Goal: Information Seeking & Learning: Learn about a topic

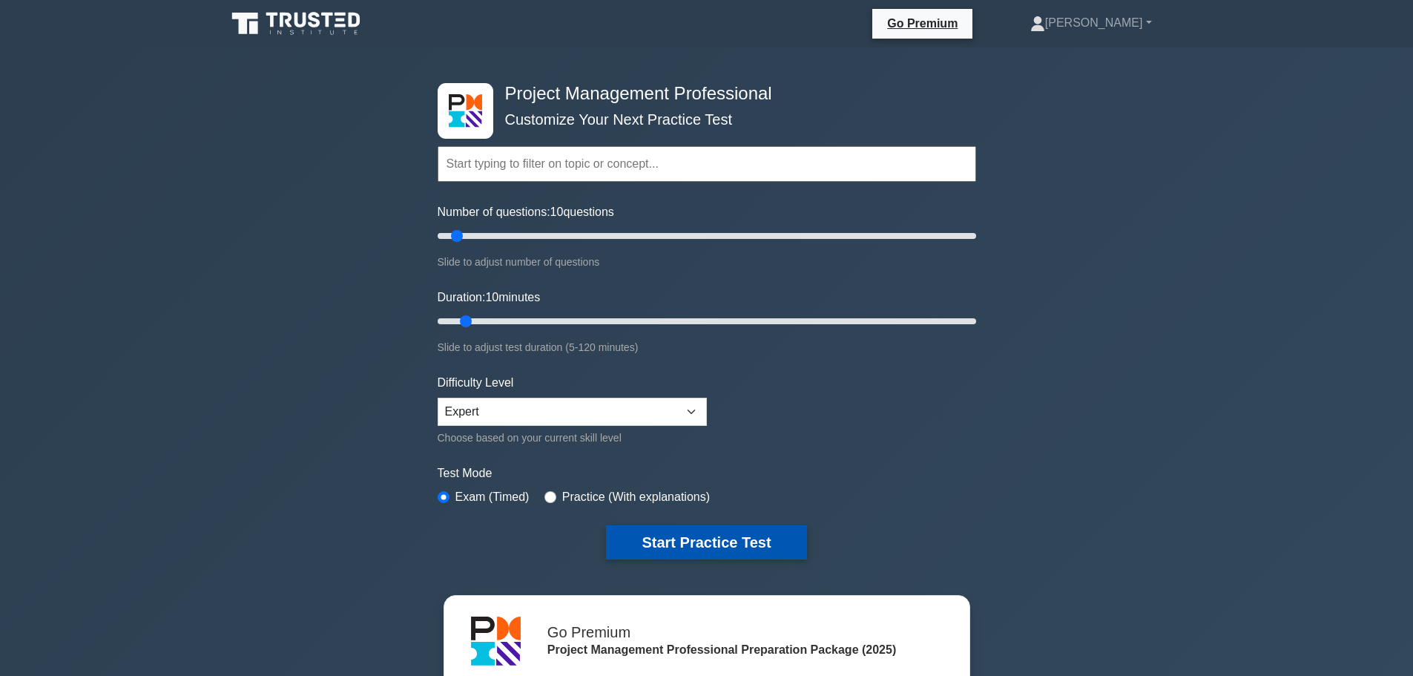
click at [739, 542] on button "Start Practice Test" at bounding box center [706, 542] width 200 height 34
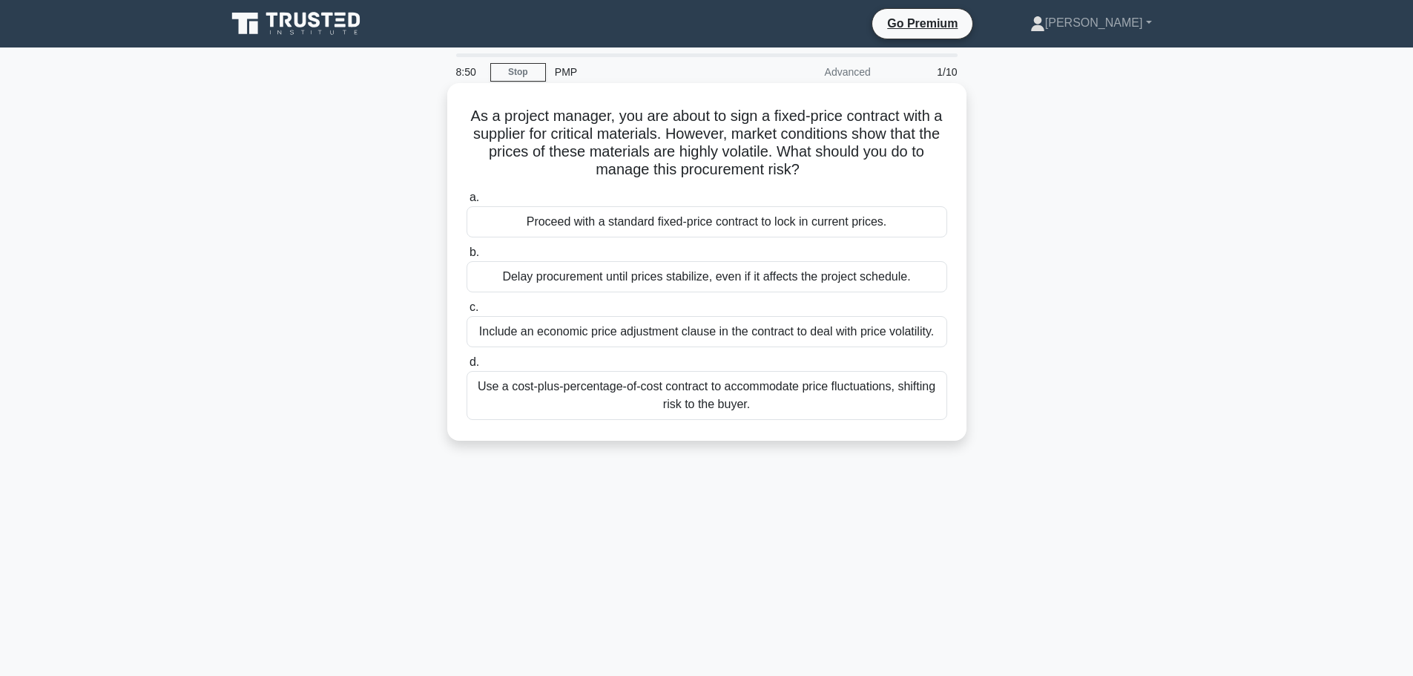
click at [818, 334] on div "Include an economic price adjustment clause in the contract to deal with price …" at bounding box center [706, 331] width 481 height 31
click at [466, 312] on input "c. Include an economic price adjustment clause in the contract to deal with pri…" at bounding box center [466, 308] width 0 height 10
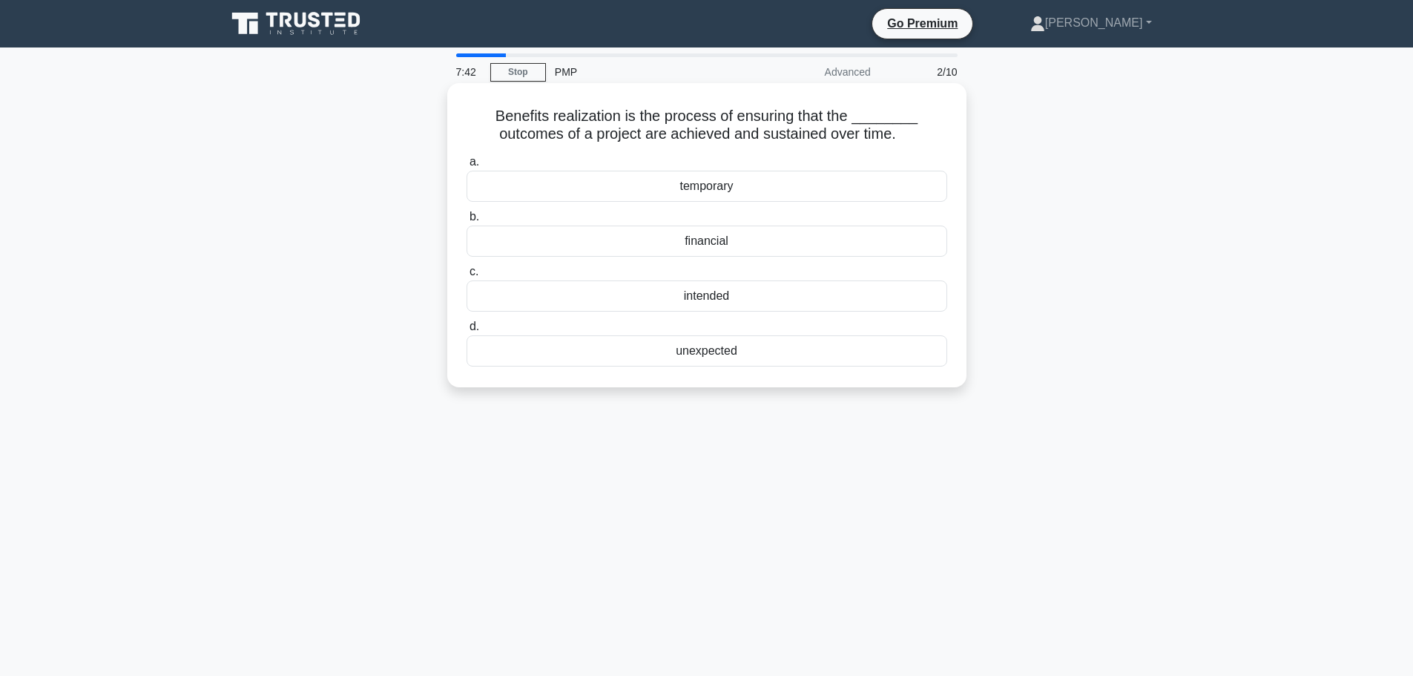
click at [721, 302] on div "intended" at bounding box center [706, 295] width 481 height 31
click at [466, 277] on input "c. intended" at bounding box center [466, 272] width 0 height 10
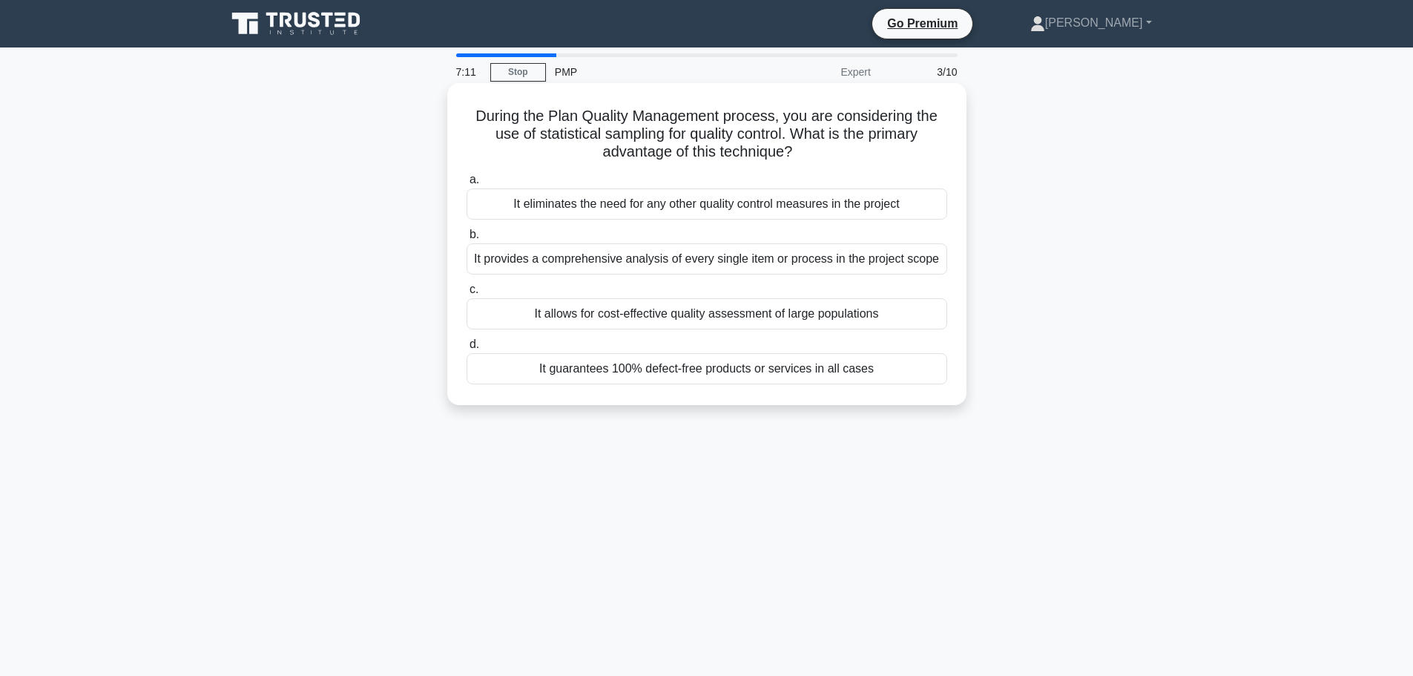
click at [845, 262] on div "It provides a comprehensive analysis of every single item or process in the pro…" at bounding box center [706, 258] width 481 height 31
click at [466, 240] on input "b. It provides a comprehensive analysis of every single item or process in the …" at bounding box center [466, 235] width 0 height 10
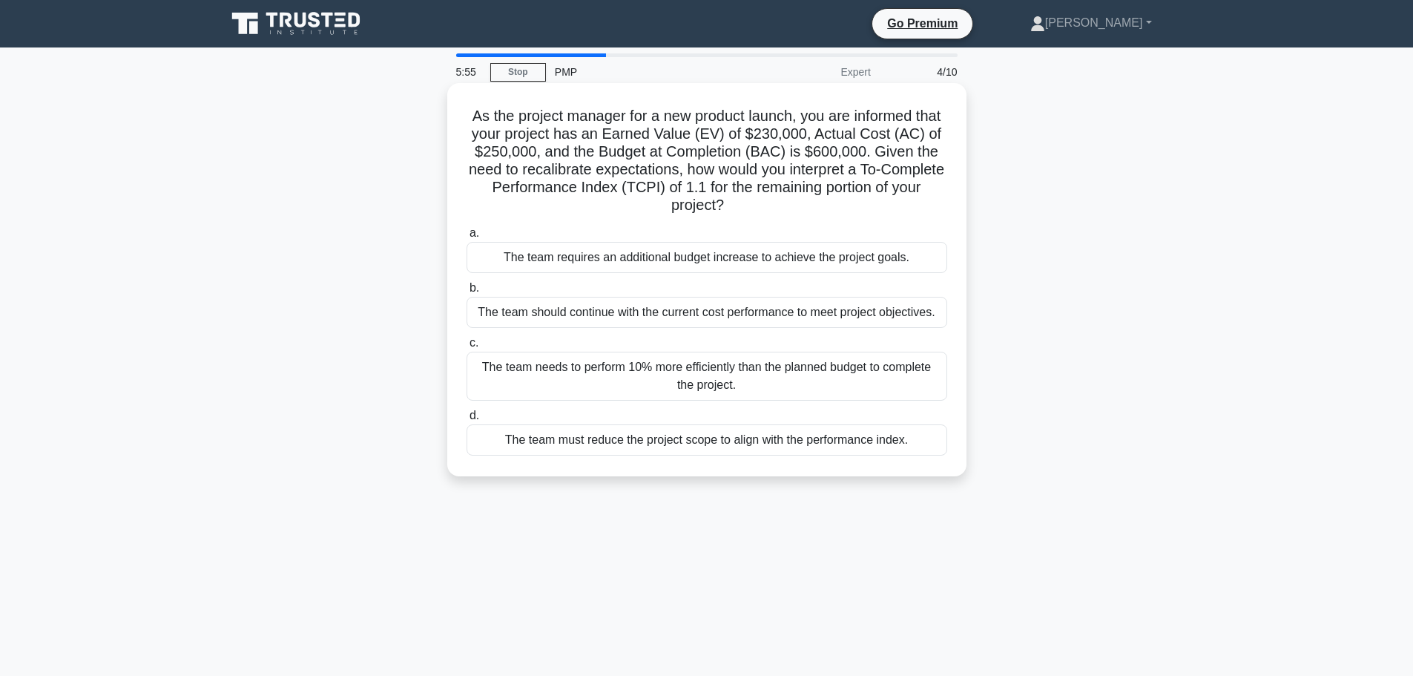
click at [825, 390] on div "The team needs to perform 10% more efficiently than the planned budget to compl…" at bounding box center [706, 375] width 481 height 49
click at [466, 348] on input "c. The team needs to perform 10% more efficiently than the planned budget to co…" at bounding box center [466, 343] width 0 height 10
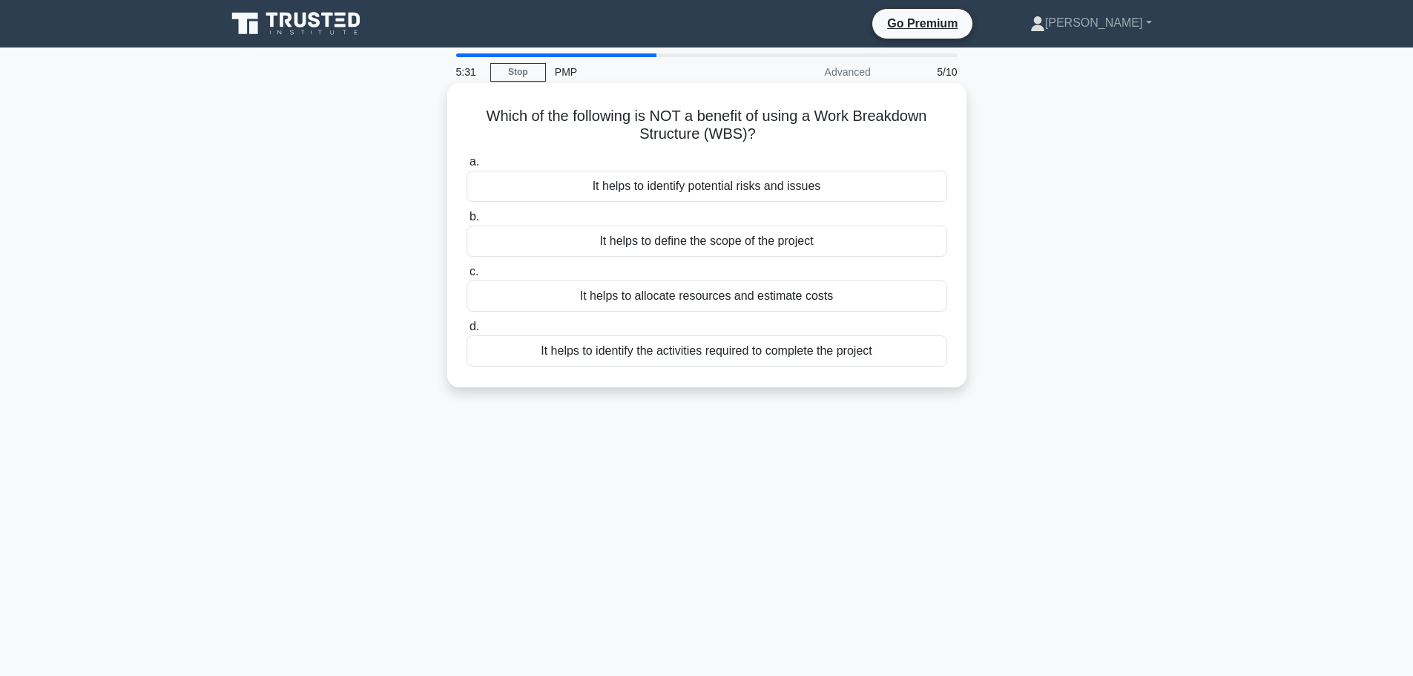
click at [744, 346] on div "It helps to identify the activities required to complete the project" at bounding box center [706, 350] width 481 height 31
click at [466, 331] on input "d. It helps to identify the activities required to complete the project" at bounding box center [466, 327] width 0 height 10
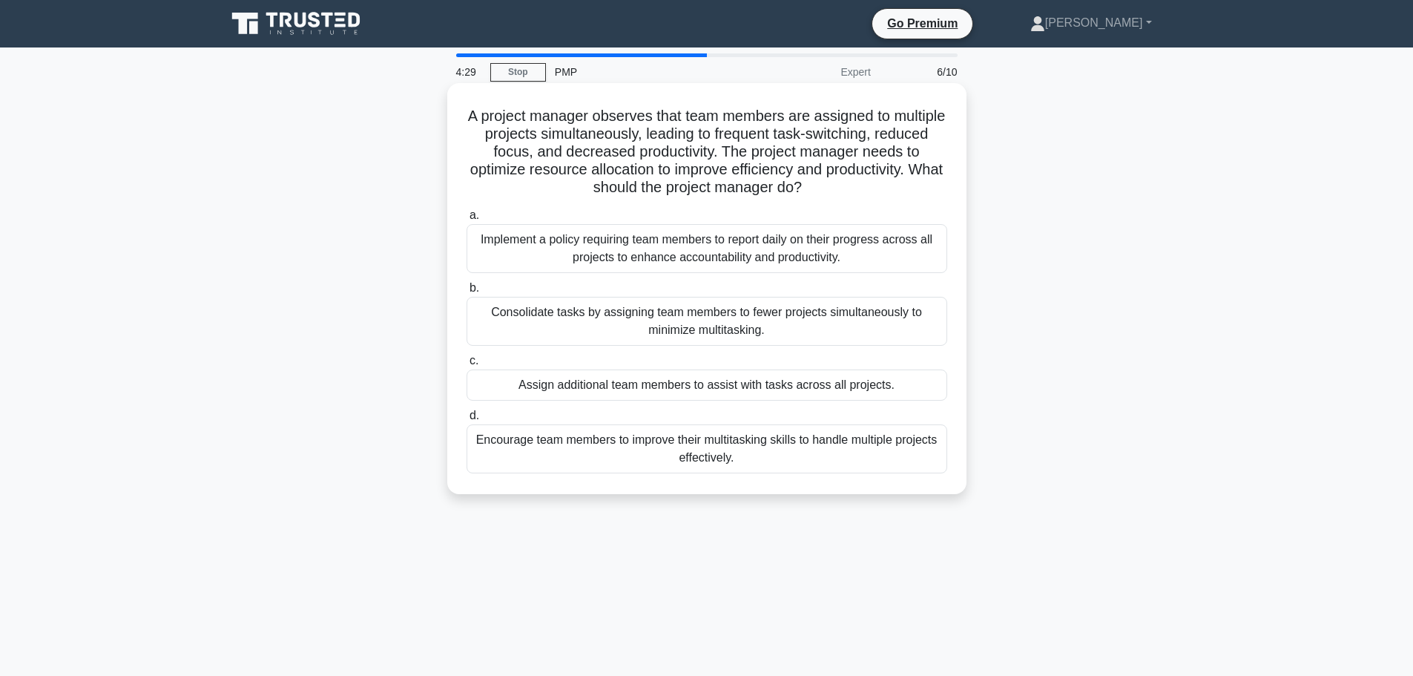
click at [808, 452] on div "Encourage team members to improve their multitasking skills to handle multiple …" at bounding box center [706, 448] width 481 height 49
click at [466, 420] on input "d. Encourage team members to improve their multitasking skills to handle multip…" at bounding box center [466, 416] width 0 height 10
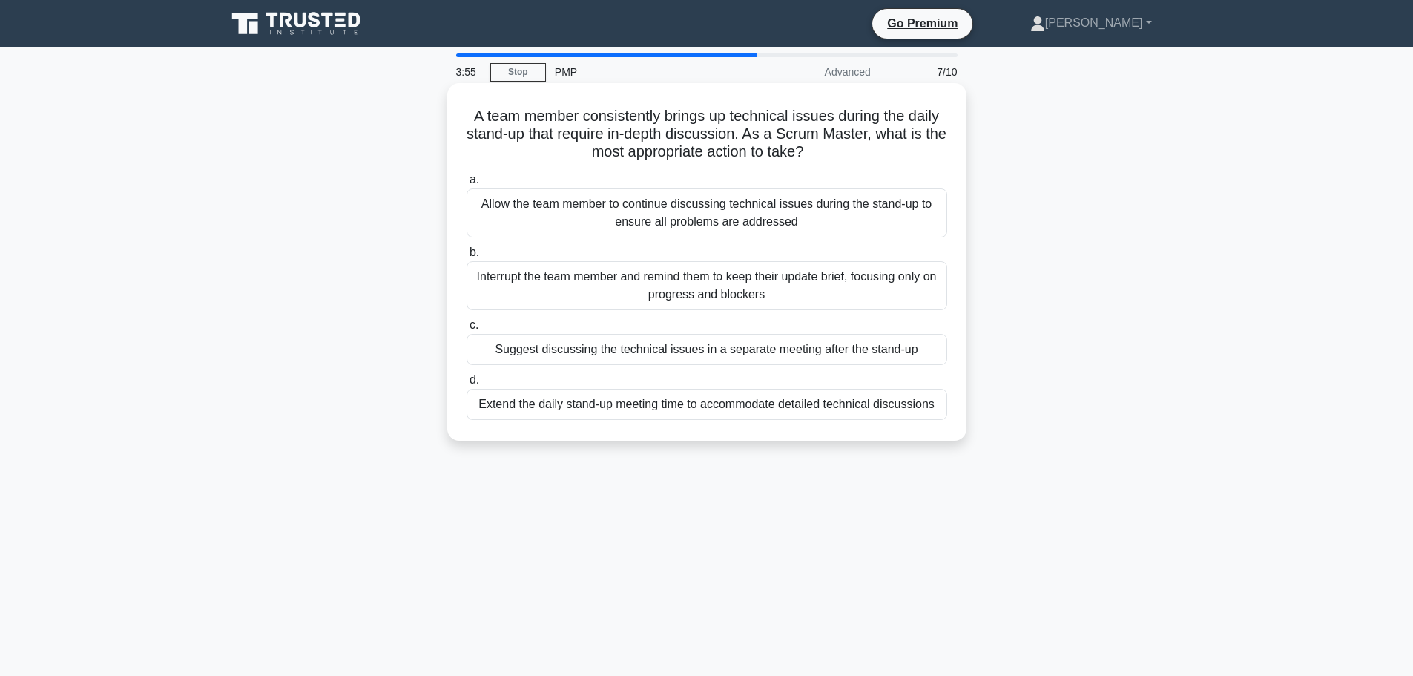
click at [804, 220] on div "Allow the team member to continue discussing technical issues during the stand-…" at bounding box center [706, 212] width 481 height 49
click at [466, 185] on input "a. Allow the team member to continue discussing technical issues during the sta…" at bounding box center [466, 180] width 0 height 10
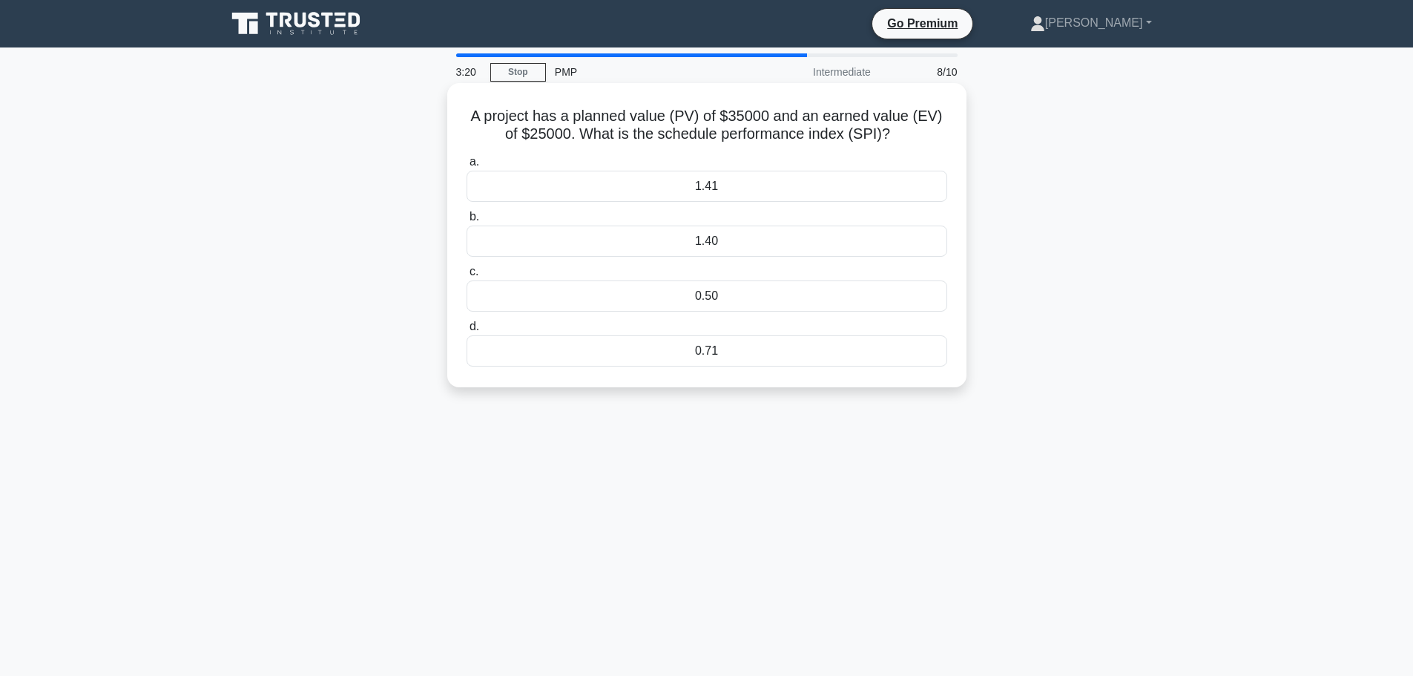
click at [719, 351] on div "0.71" at bounding box center [706, 350] width 481 height 31
click at [466, 331] on input "d. 0.71" at bounding box center [466, 327] width 0 height 10
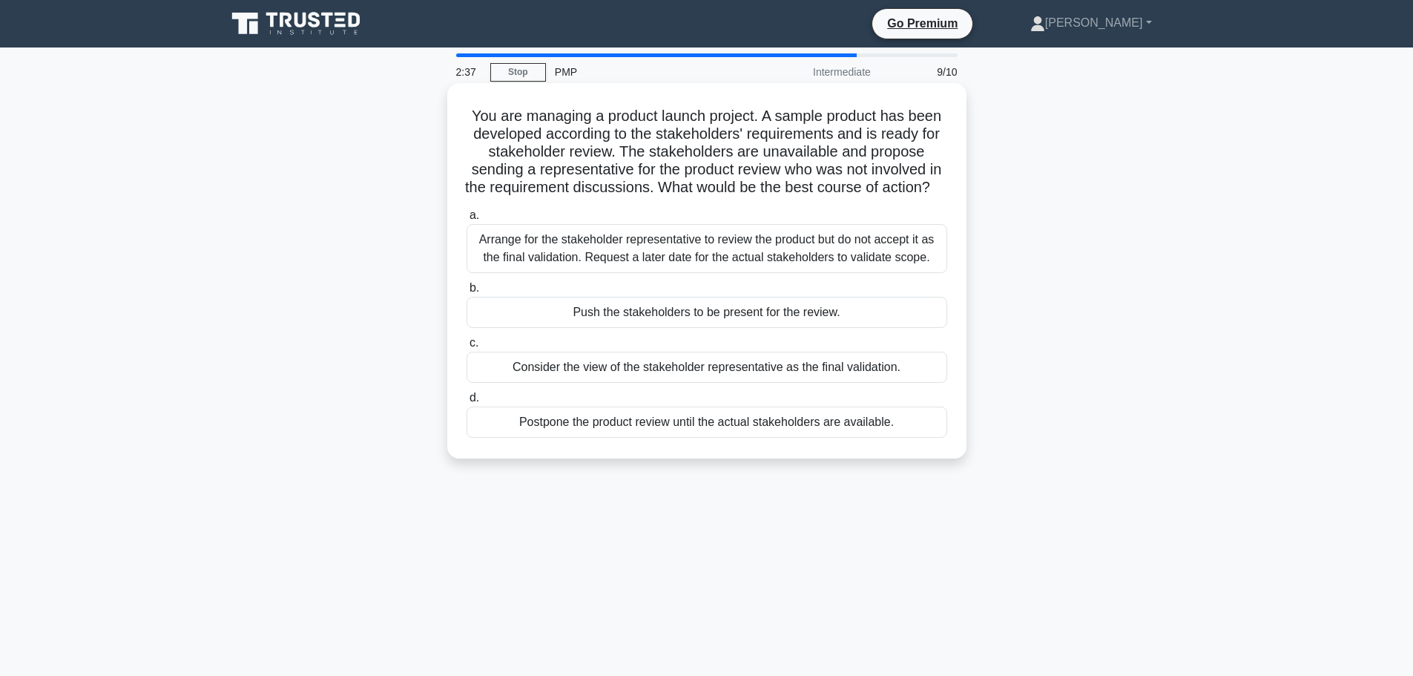
click at [872, 273] on div "Arrange for the stakeholder representative to review the product but do not acc…" at bounding box center [706, 248] width 481 height 49
click at [466, 220] on input "a. Arrange for the stakeholder representative to review the product but do not …" at bounding box center [466, 216] width 0 height 10
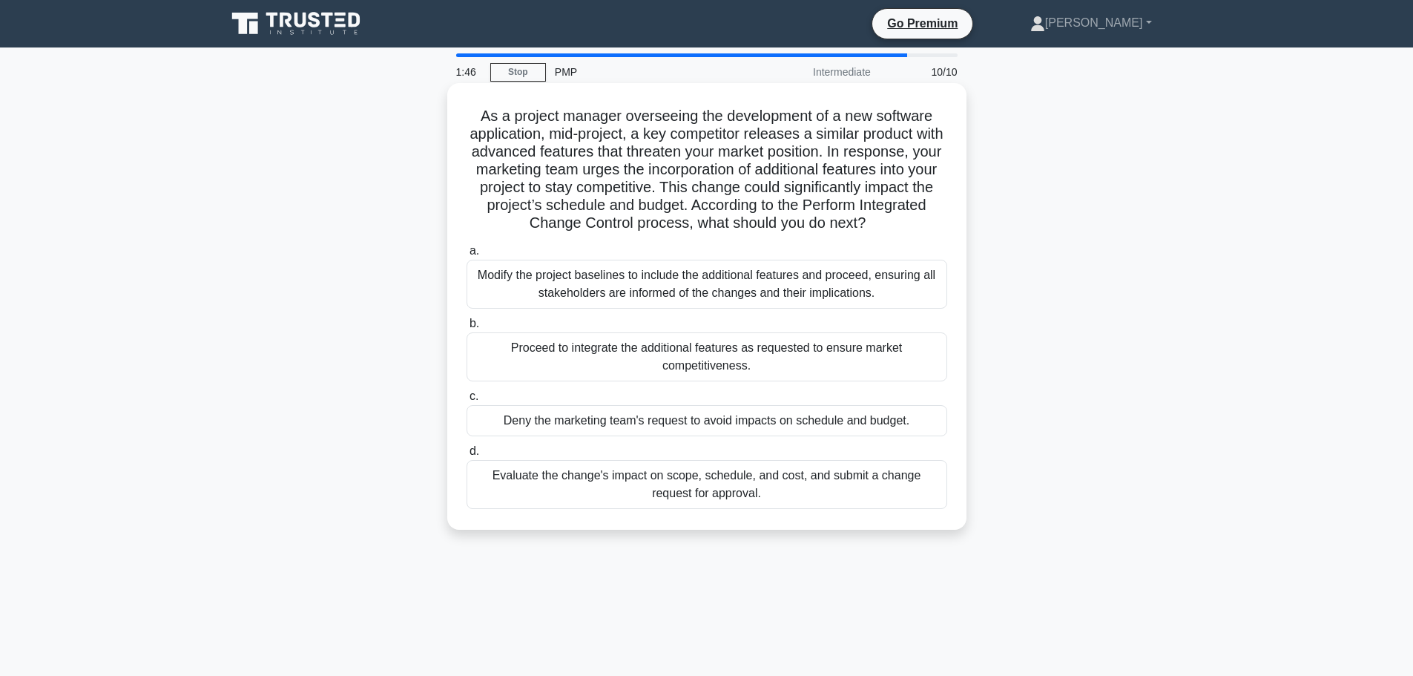
click at [888, 494] on div "Evaluate the change's impact on scope, schedule, and cost, and submit a change …" at bounding box center [706, 484] width 481 height 49
click at [466, 456] on input "d. Evaluate the change's impact on scope, schedule, and cost, and submit a chan…" at bounding box center [466, 451] width 0 height 10
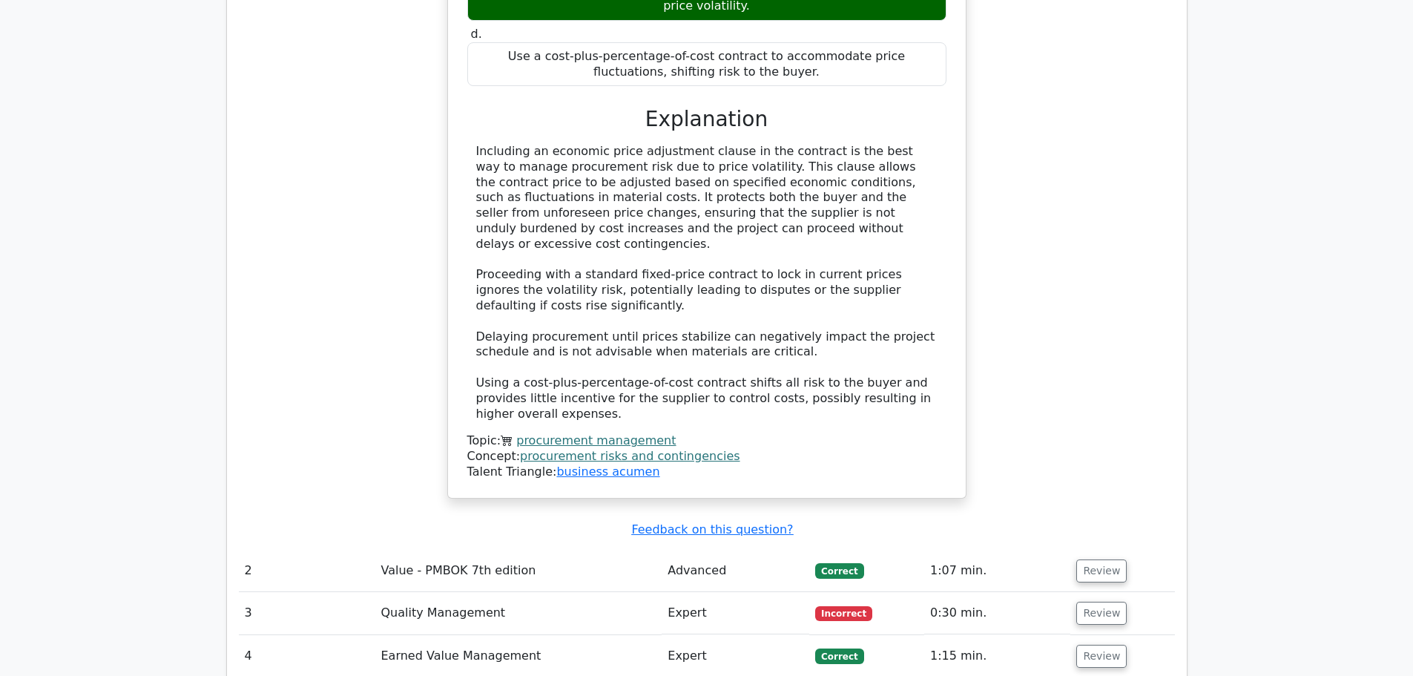
scroll to position [1780, 0]
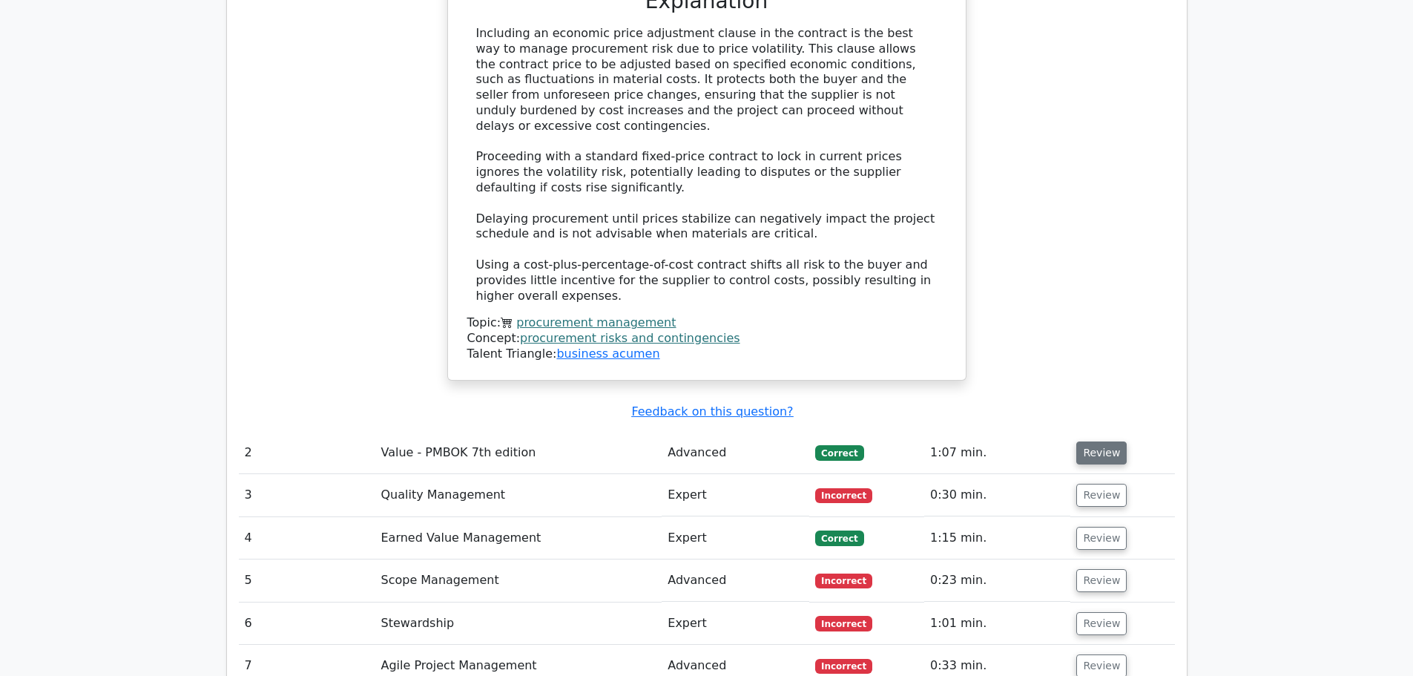
click at [1102, 441] on button "Review" at bounding box center [1101, 452] width 50 height 23
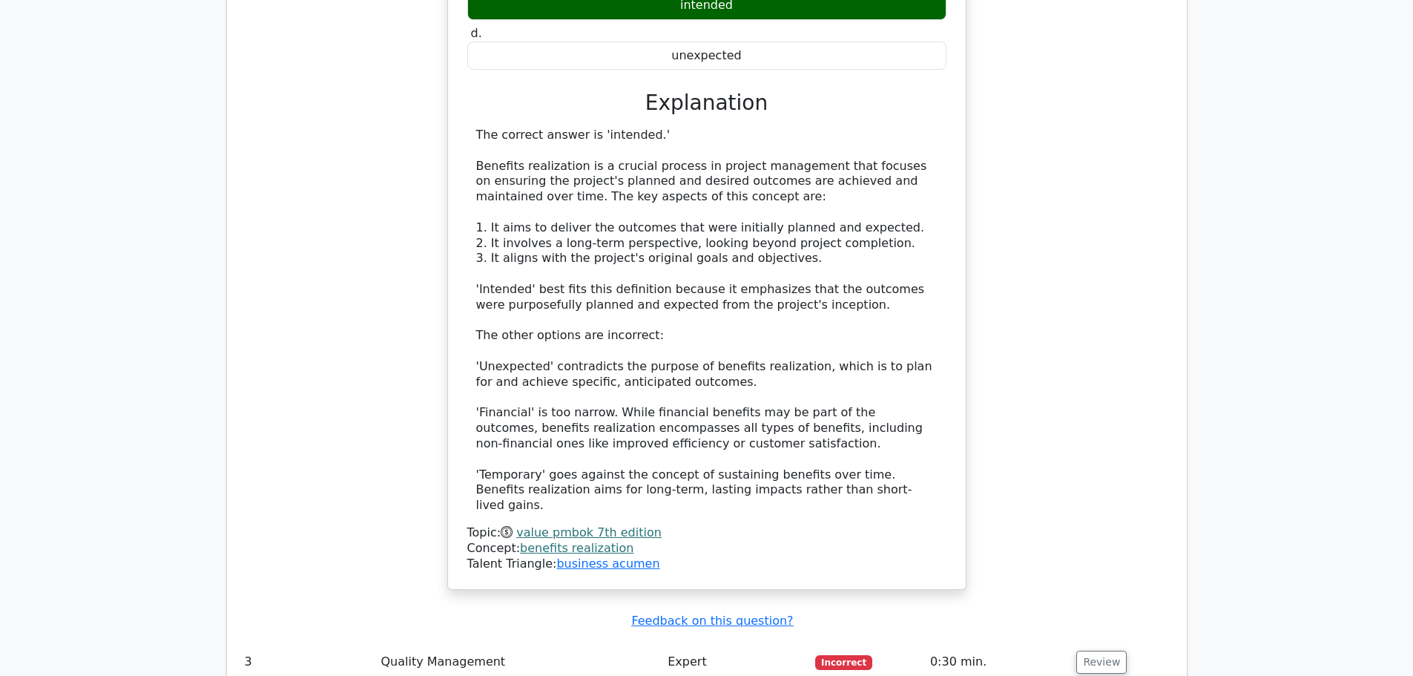
scroll to position [2744, 0]
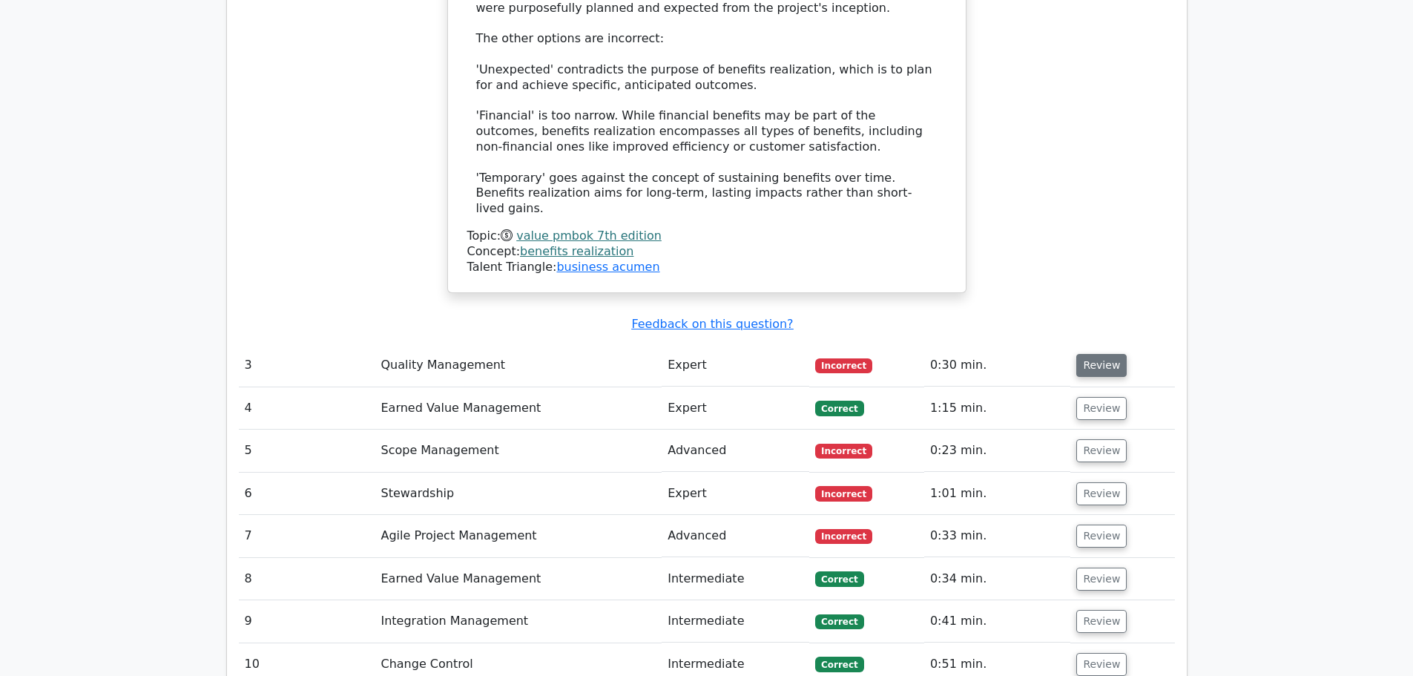
click at [1112, 354] on button "Review" at bounding box center [1101, 365] width 50 height 23
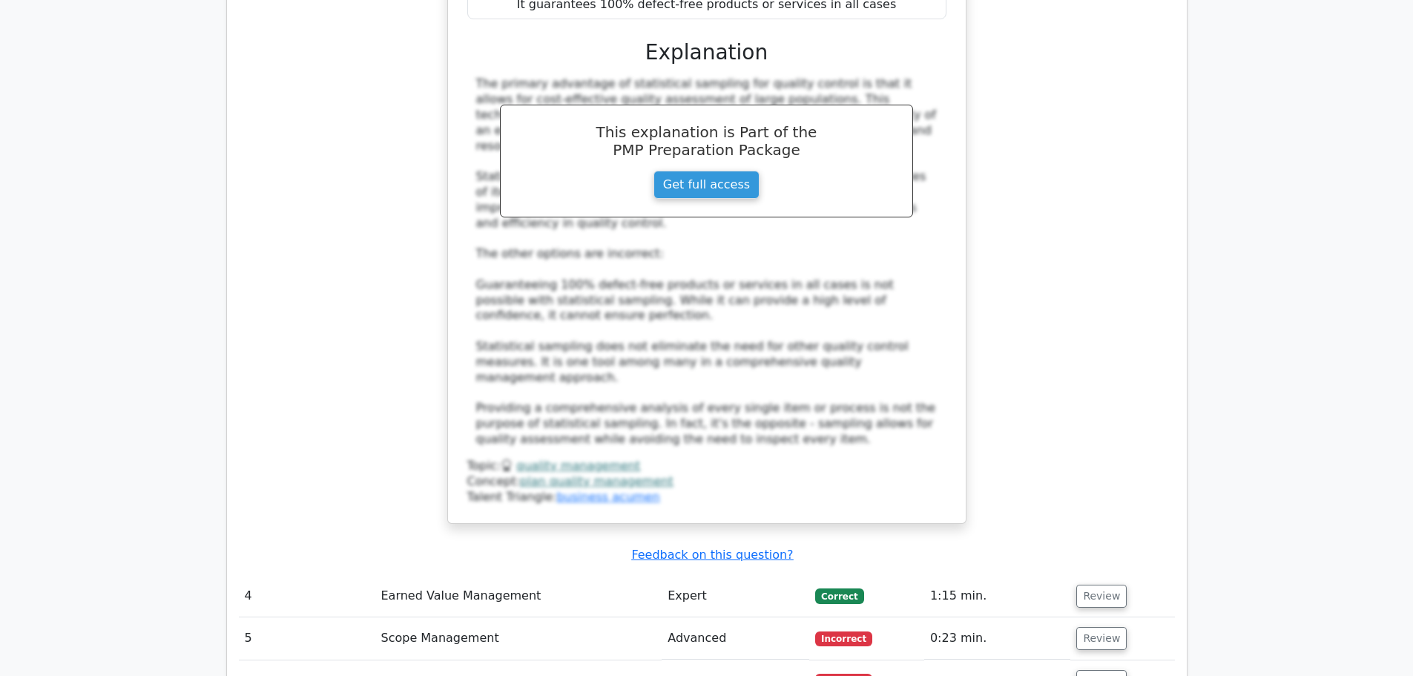
scroll to position [3559, 0]
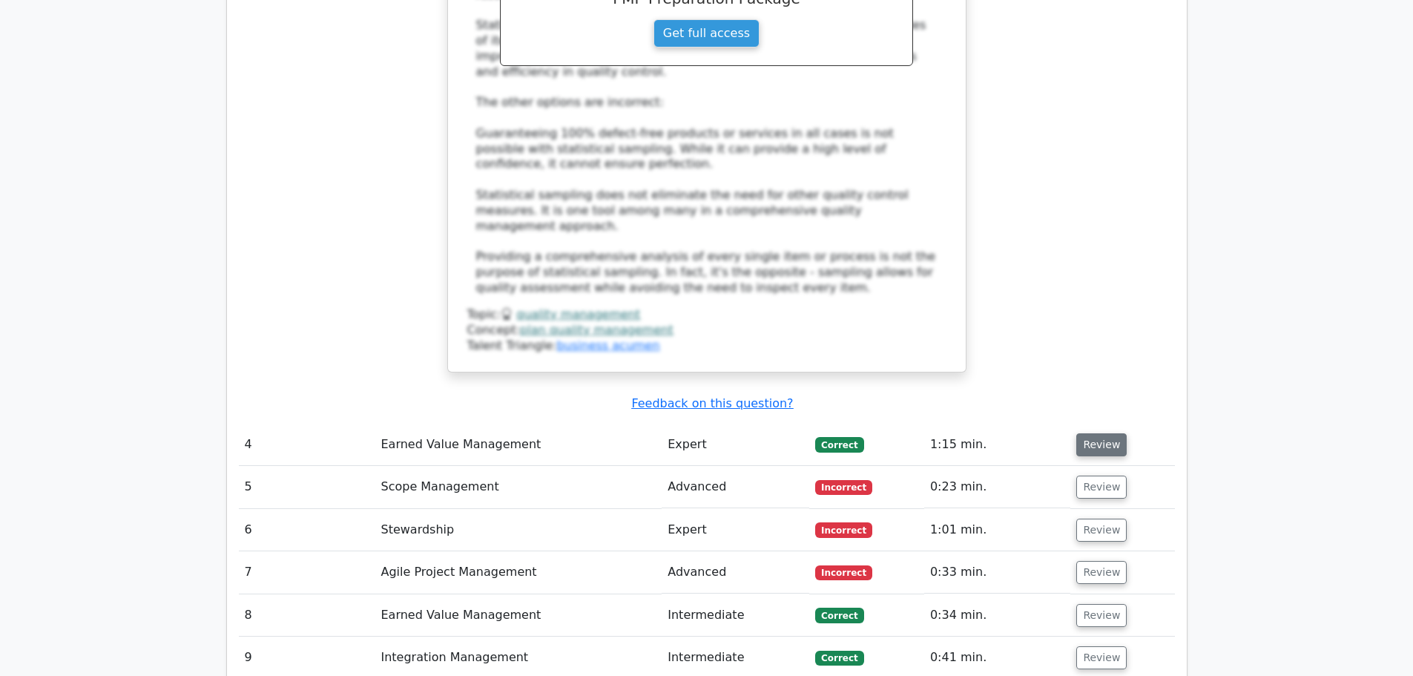
click at [1117, 433] on button "Review" at bounding box center [1101, 444] width 50 height 23
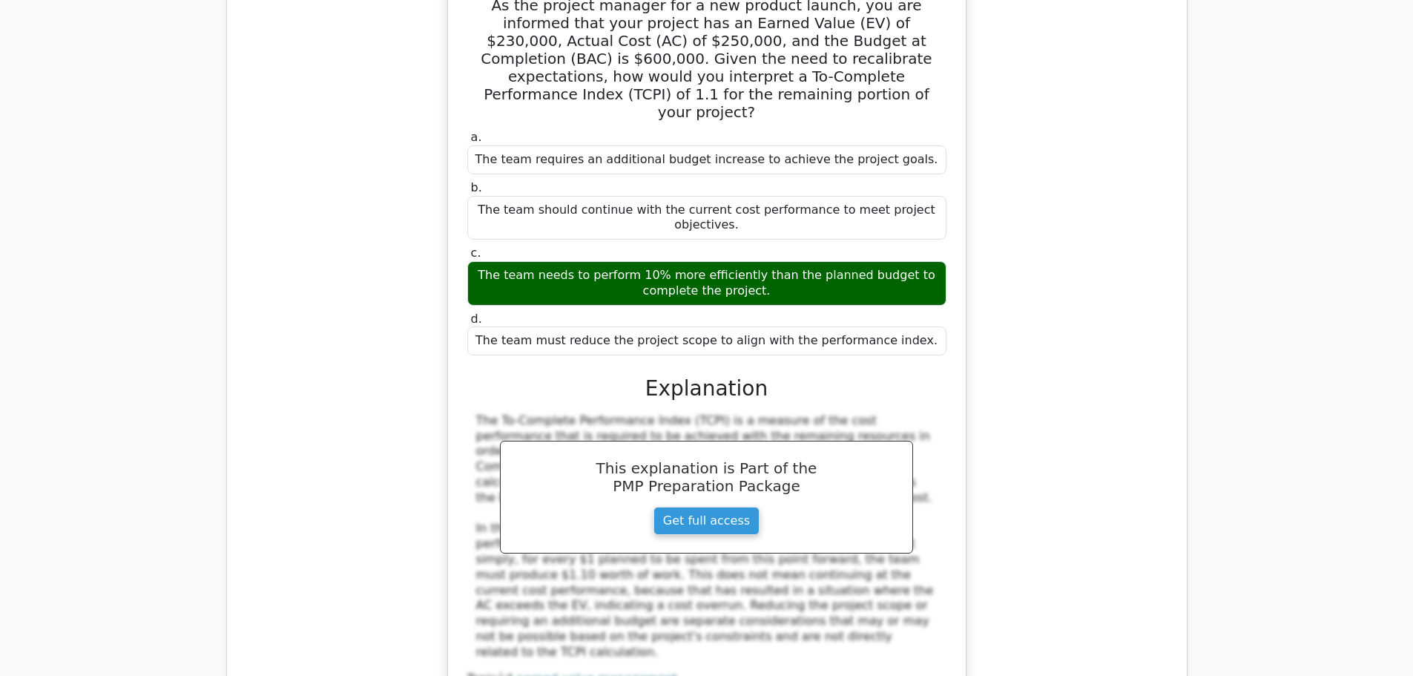
scroll to position [4227, 0]
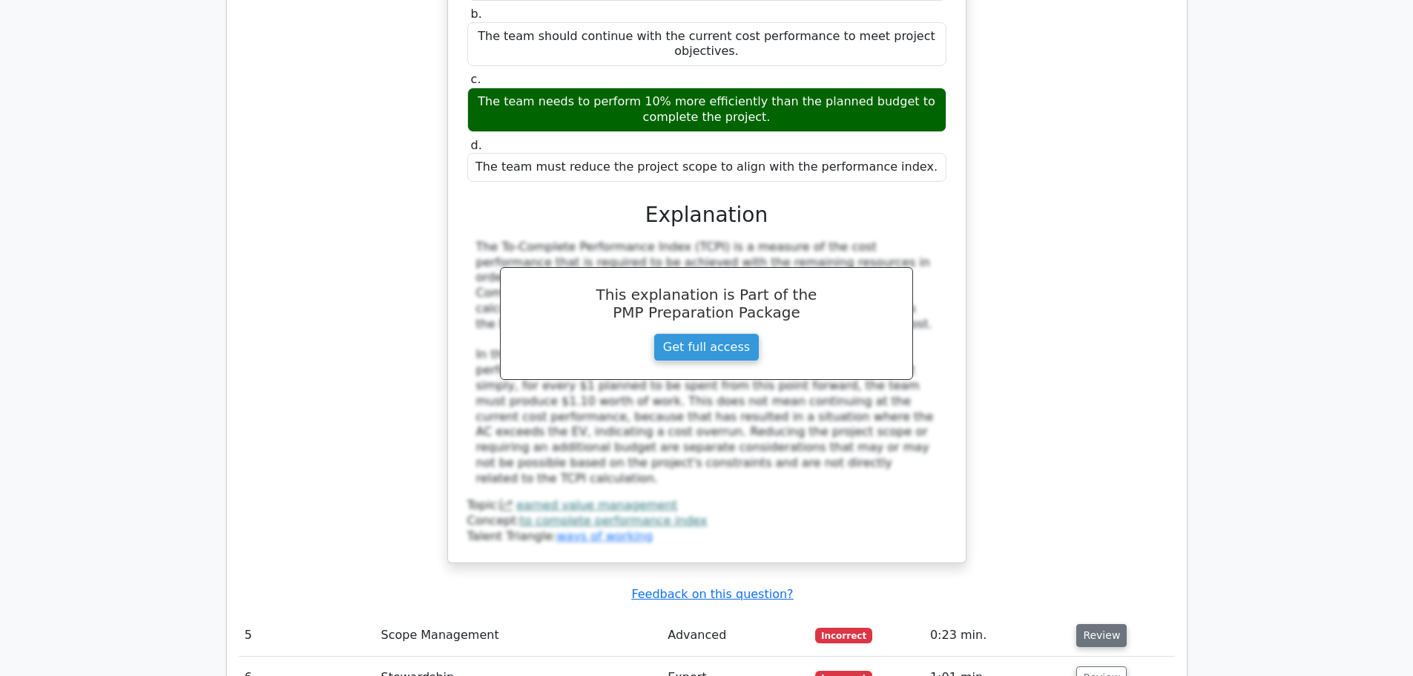
click at [1099, 624] on button "Review" at bounding box center [1101, 635] width 50 height 23
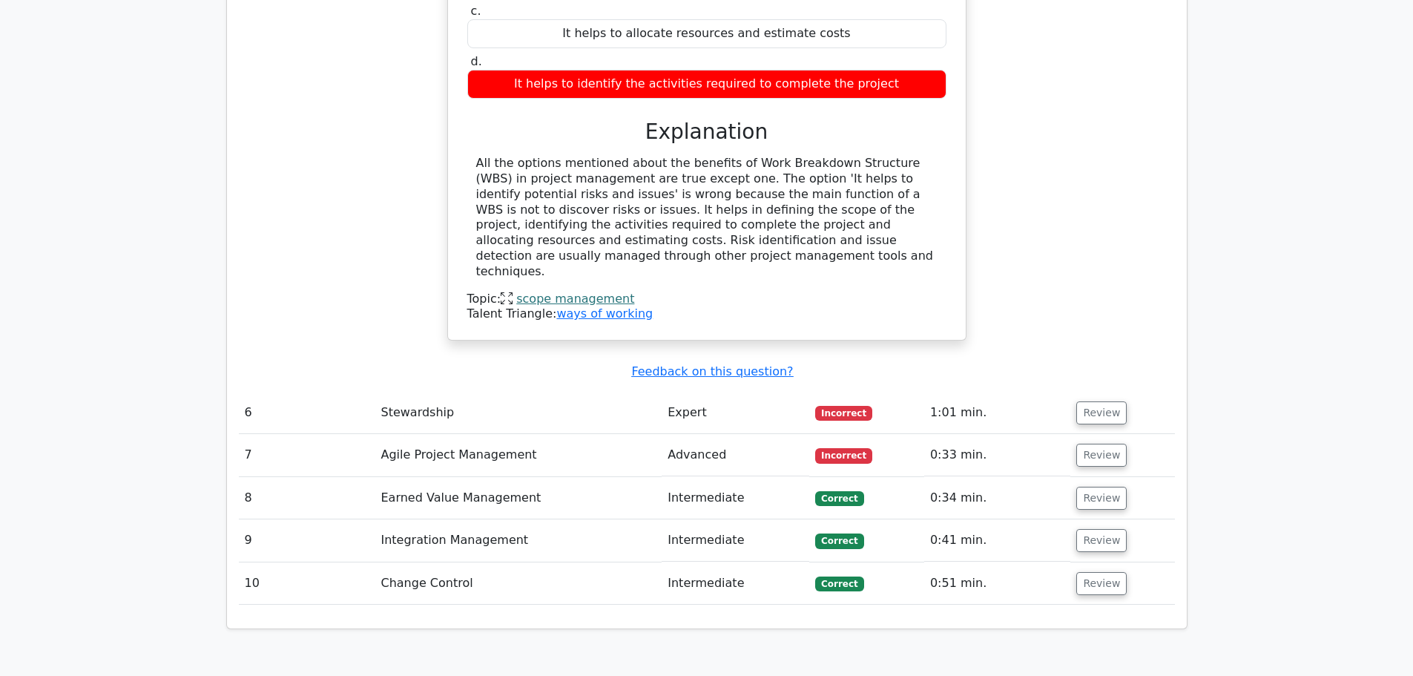
scroll to position [4968, 0]
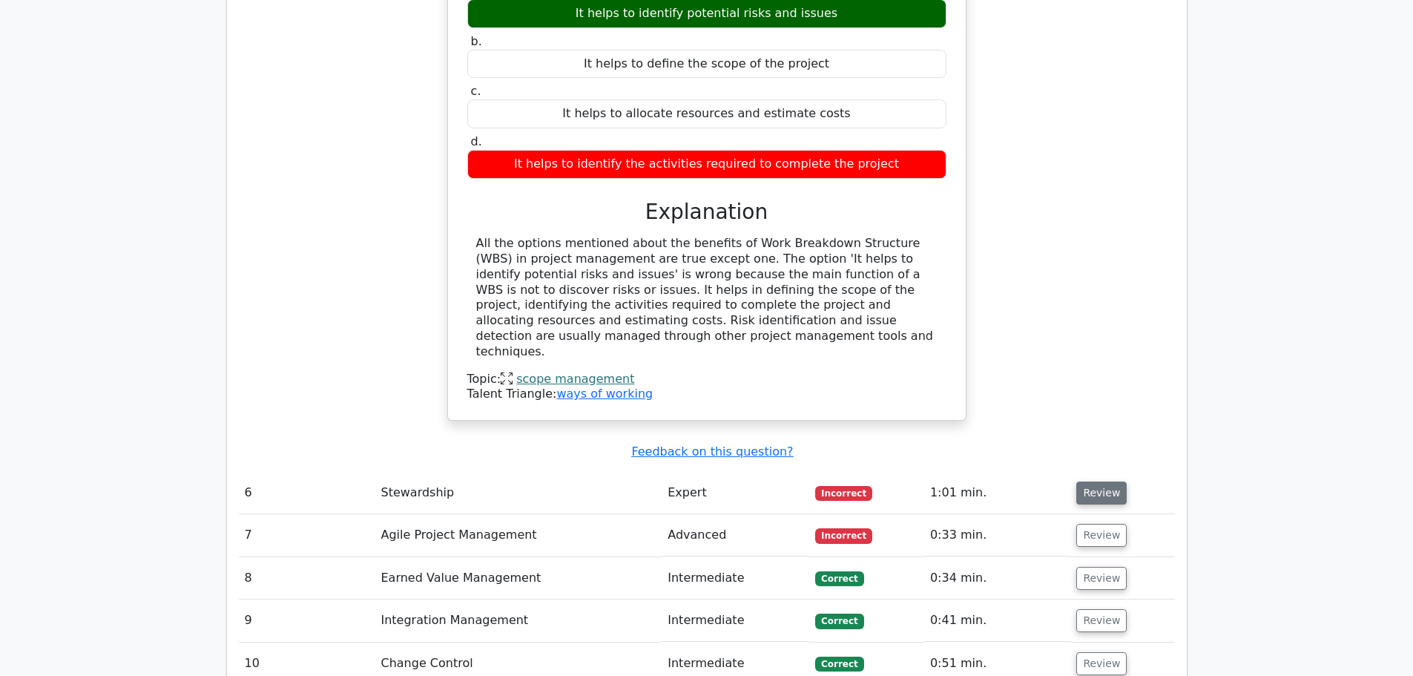
click at [1110, 481] on button "Review" at bounding box center [1101, 492] width 50 height 23
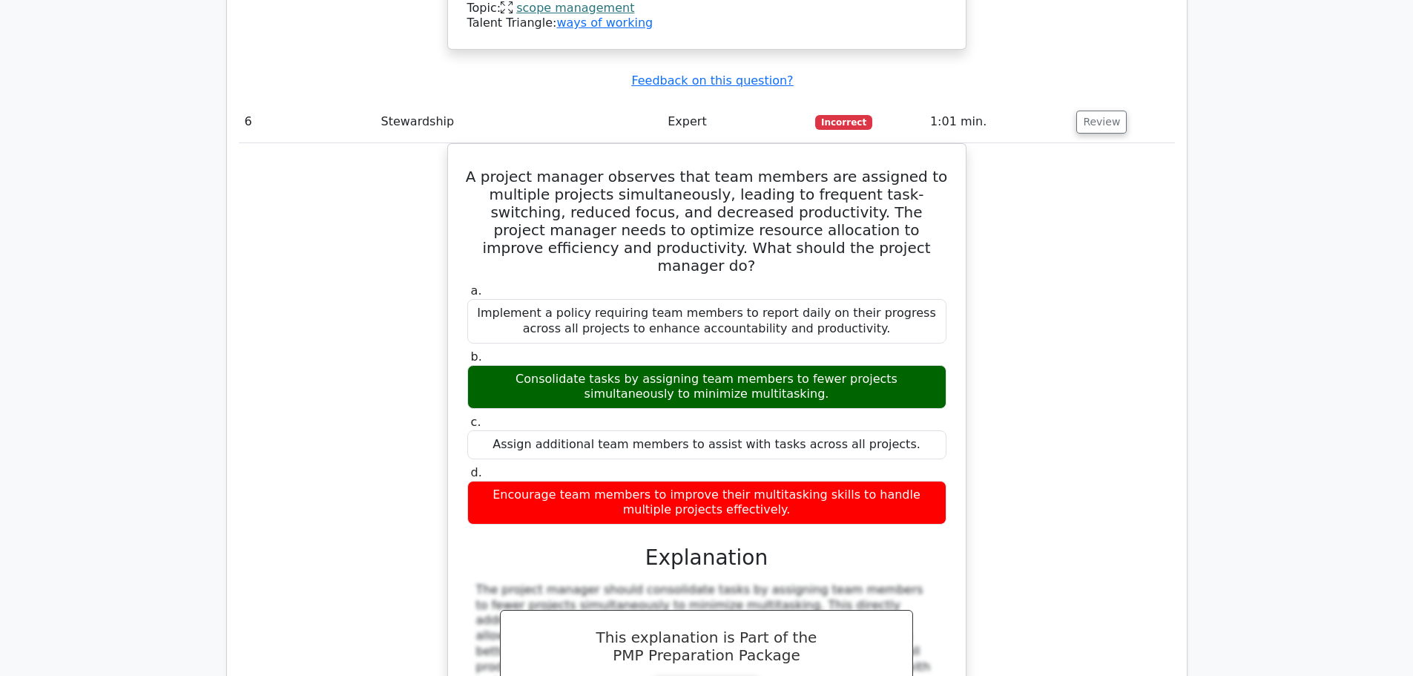
scroll to position [5710, 0]
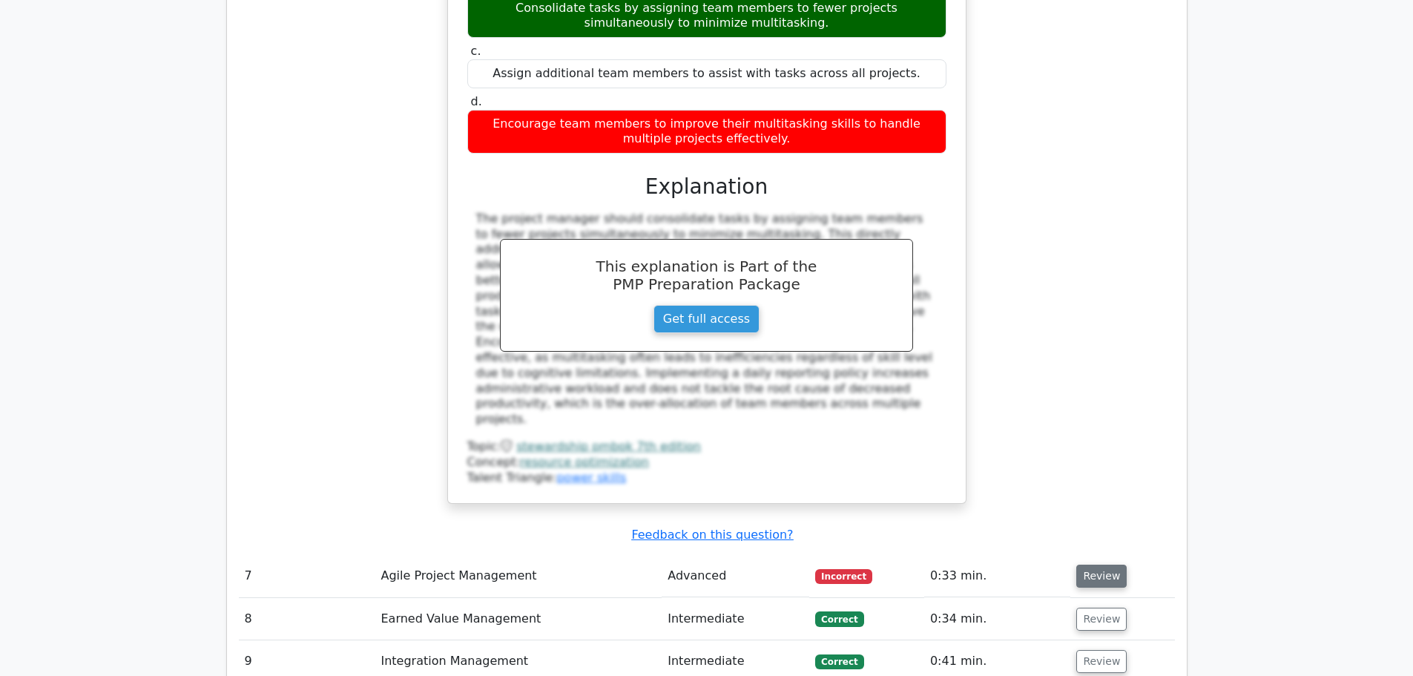
click at [1110, 564] on button "Review" at bounding box center [1101, 575] width 50 height 23
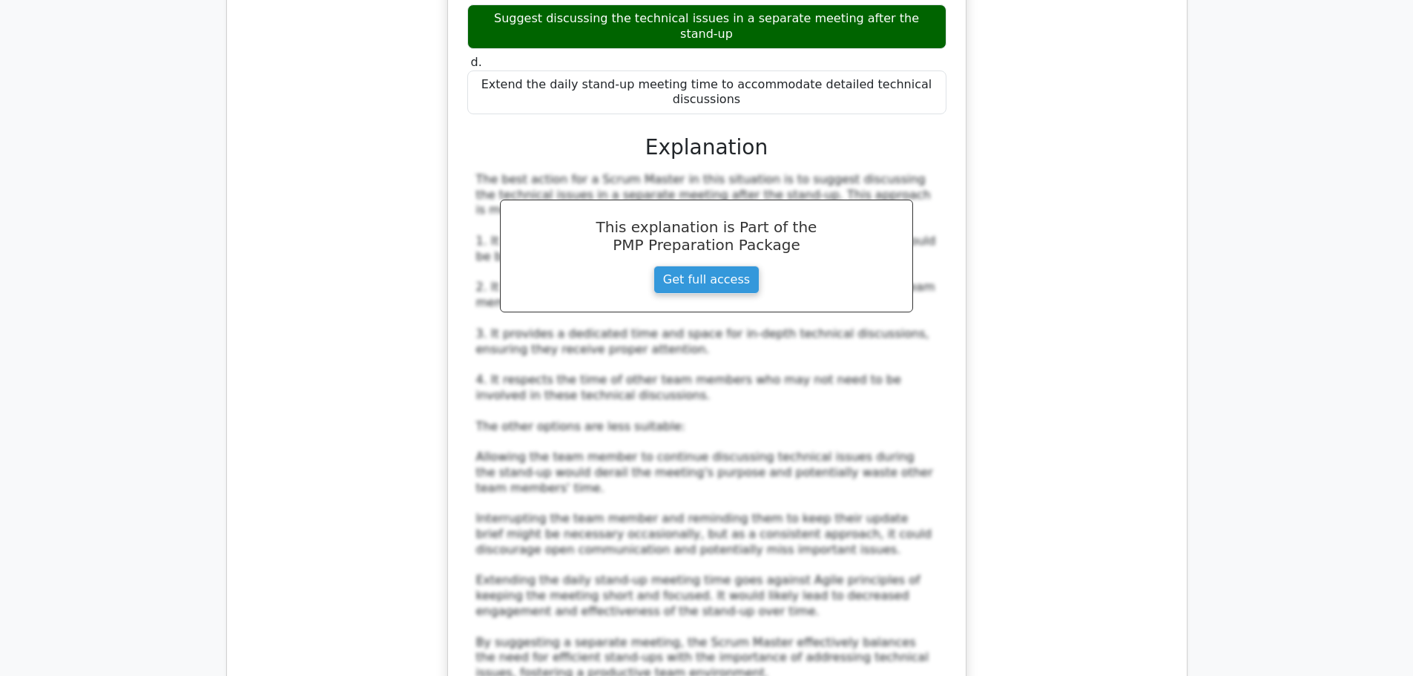
scroll to position [6748, 0]
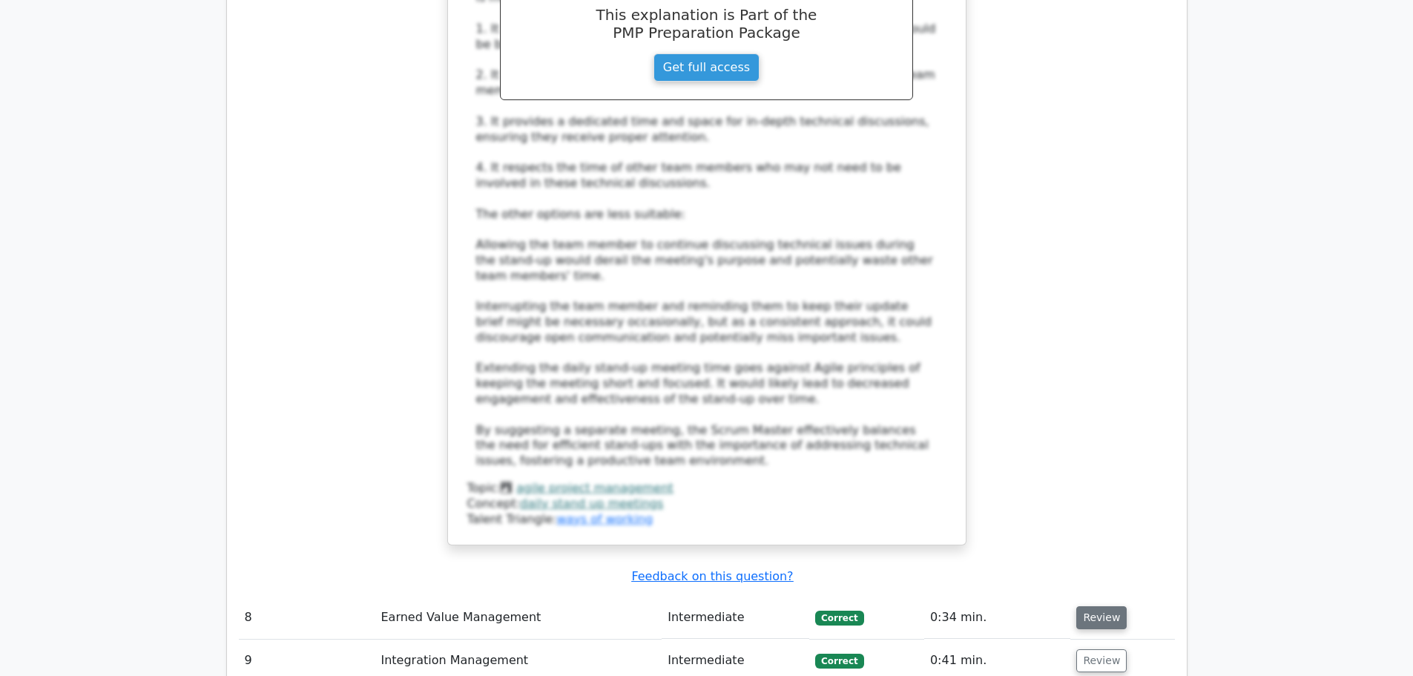
click at [1107, 606] on button "Review" at bounding box center [1101, 617] width 50 height 23
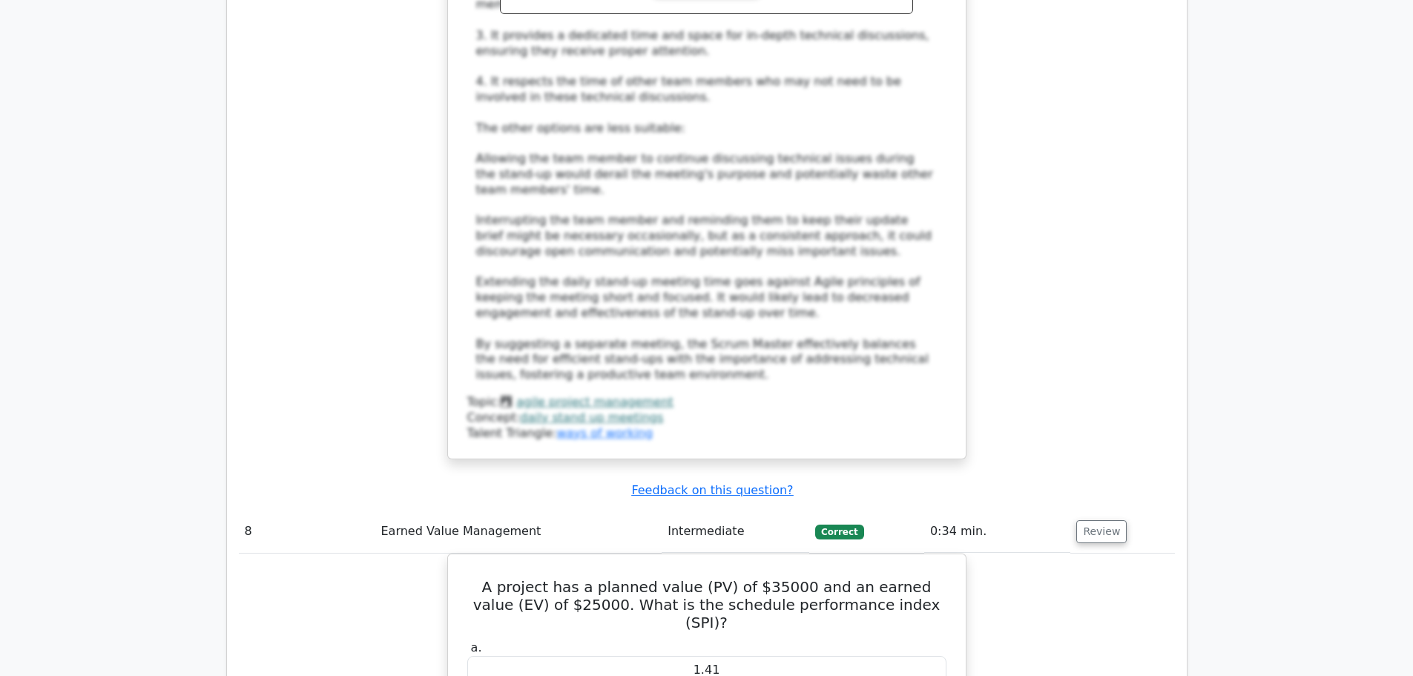
scroll to position [7119, 0]
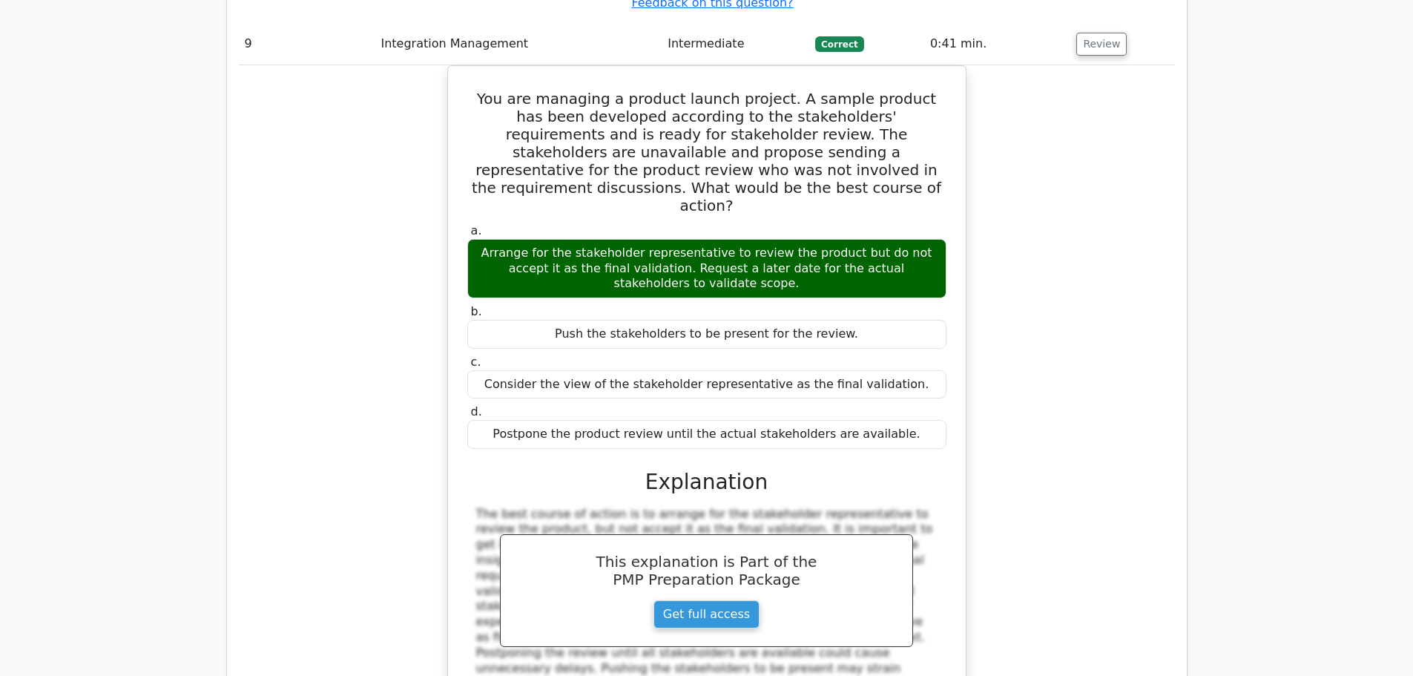
scroll to position [7934, 0]
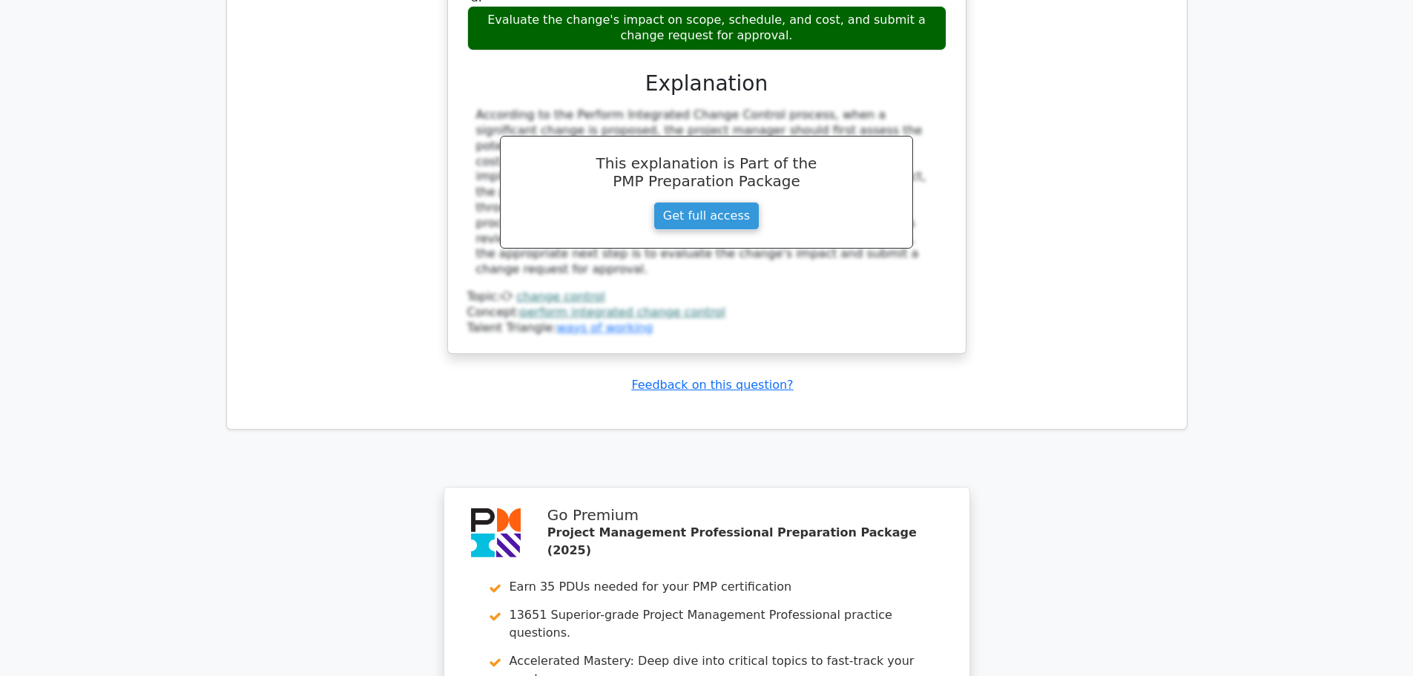
scroll to position [9132, 0]
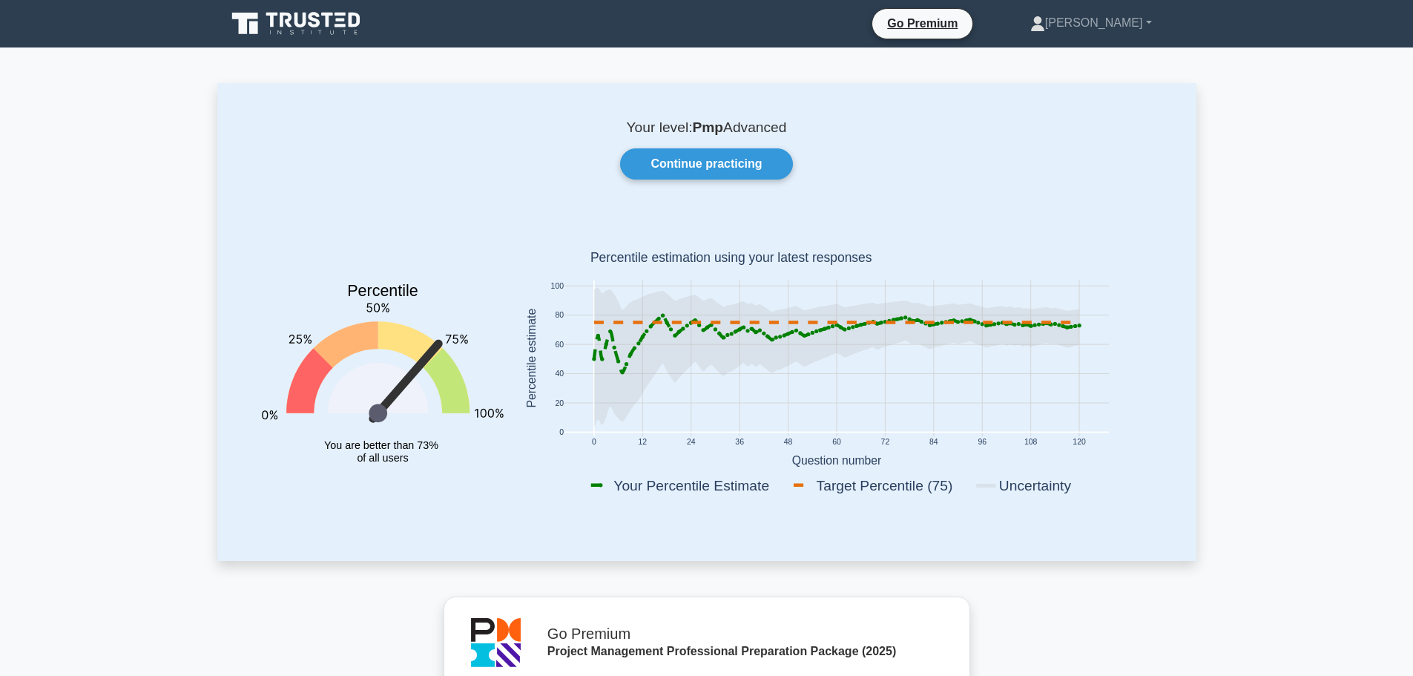
click at [1074, 433] on rect at bounding box center [836, 358] width 544 height 156
click at [719, 176] on link "Continue practicing" at bounding box center [706, 163] width 172 height 31
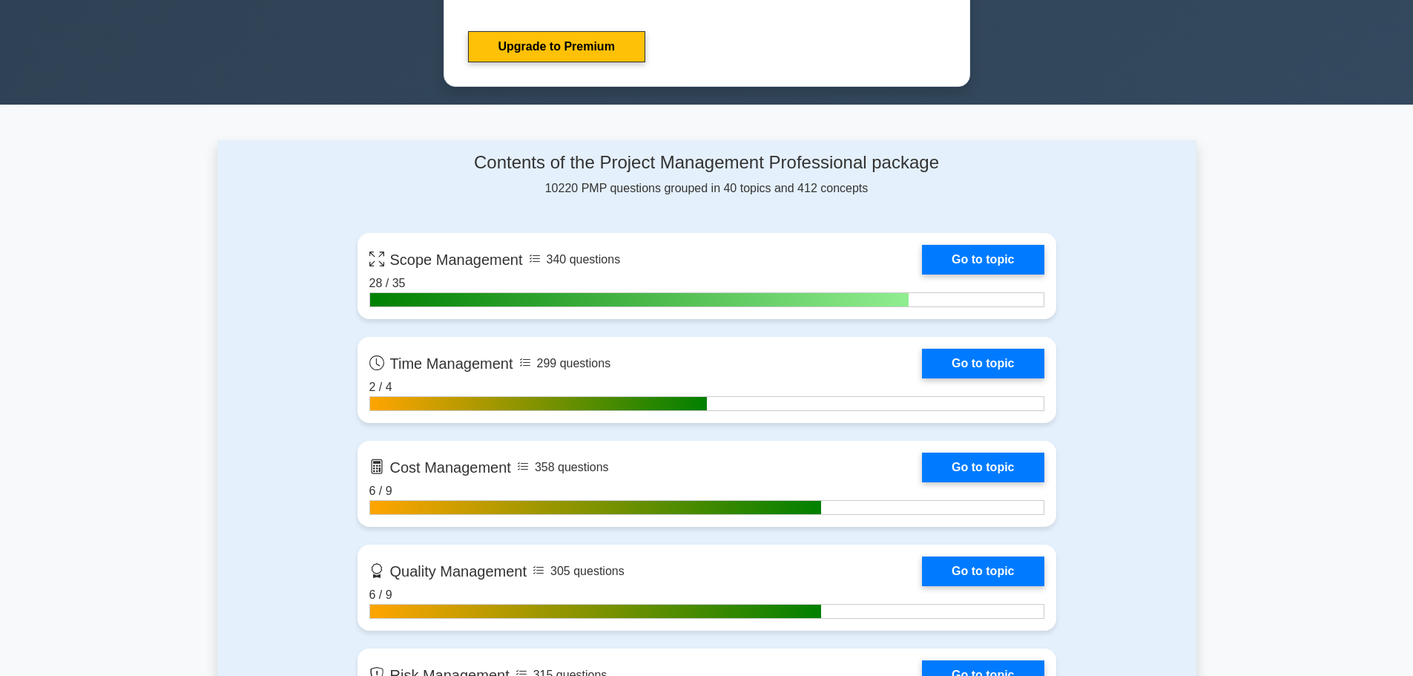
scroll to position [742, 0]
